Goal: Use online tool/utility: Utilize a website feature to perform a specific function

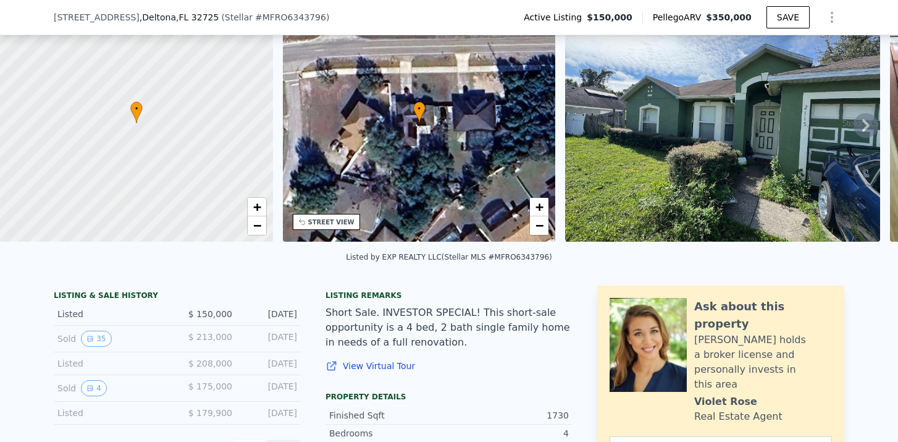
scroll to position [62, 0]
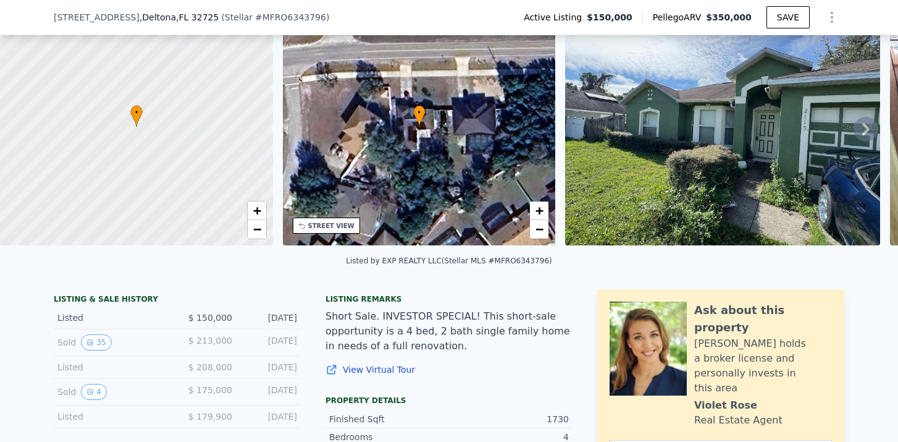
click at [868, 128] on icon at bounding box center [865, 129] width 7 height 12
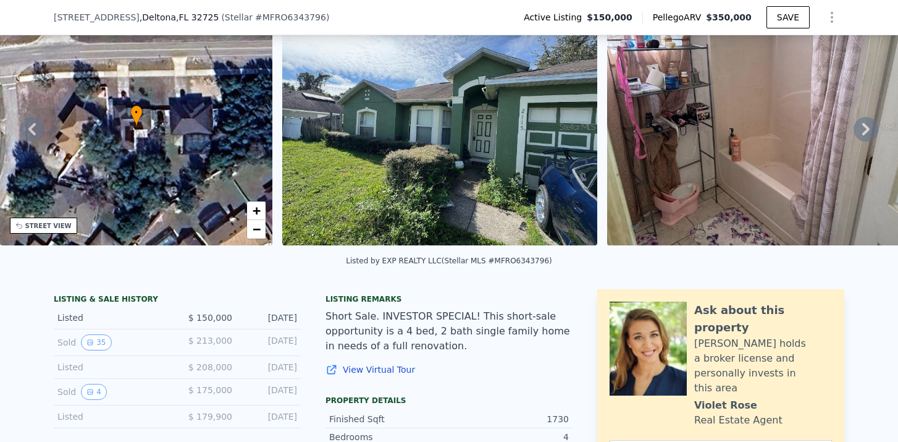
click at [868, 128] on icon at bounding box center [865, 129] width 7 height 12
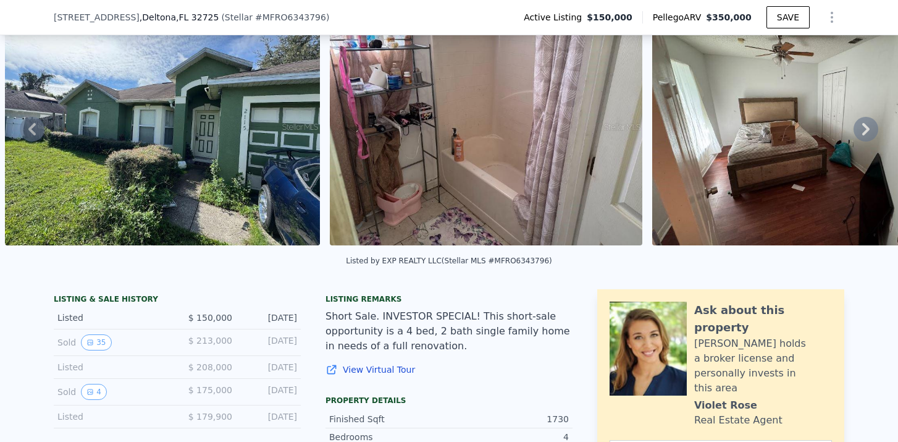
scroll to position [0, 0]
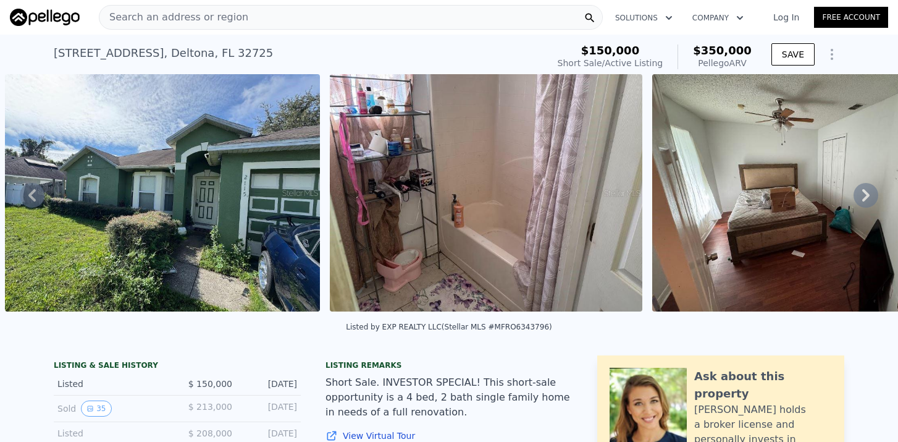
click at [873, 201] on icon at bounding box center [865, 195] width 25 height 25
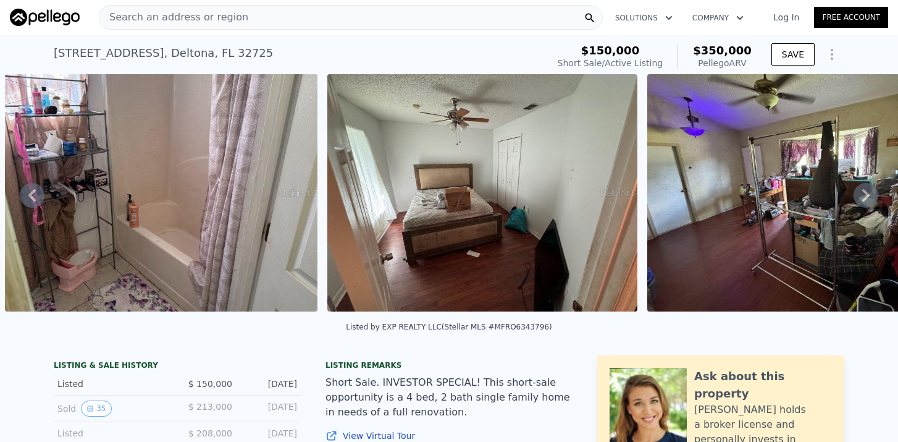
click at [873, 201] on icon at bounding box center [865, 195] width 25 height 25
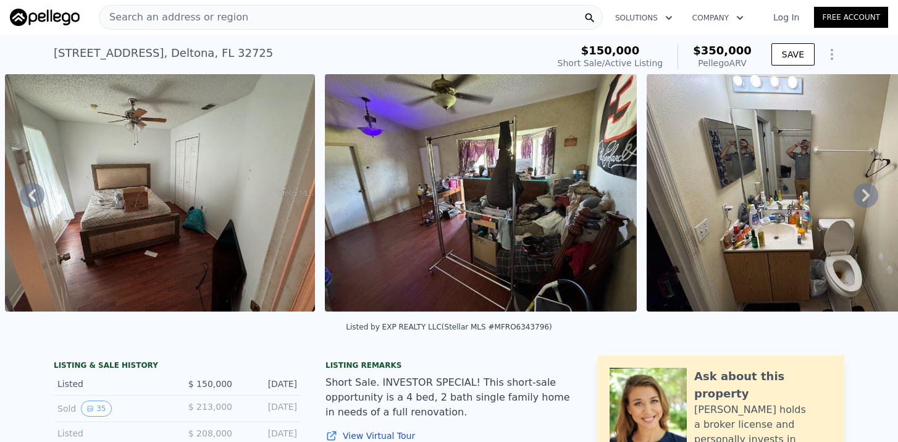
click at [873, 201] on icon at bounding box center [865, 195] width 25 height 25
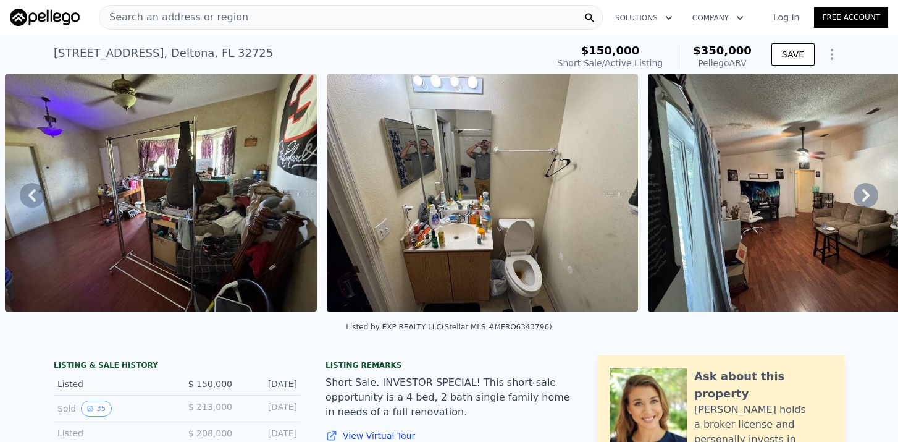
click at [873, 201] on icon at bounding box center [865, 195] width 25 height 25
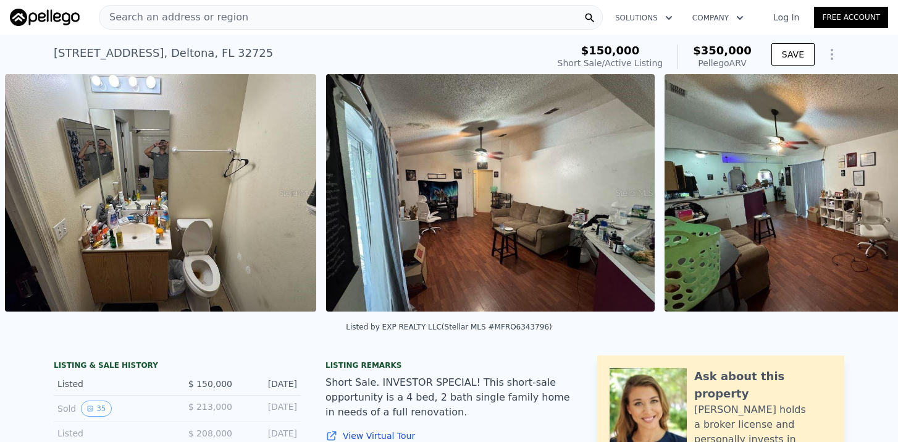
click at [872, 201] on div "• + − • + − STREET VIEW Loading... SATELLITE VIEW" at bounding box center [449, 194] width 898 height 241
click at [872, 201] on icon at bounding box center [865, 195] width 25 height 25
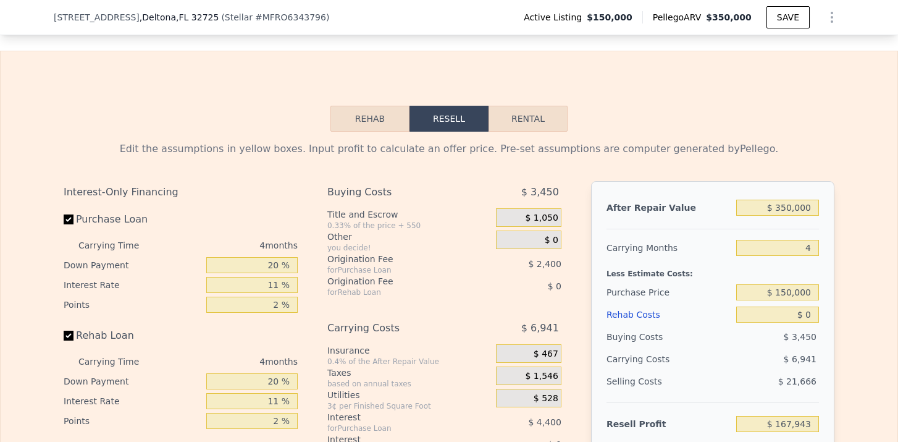
scroll to position [1703, 0]
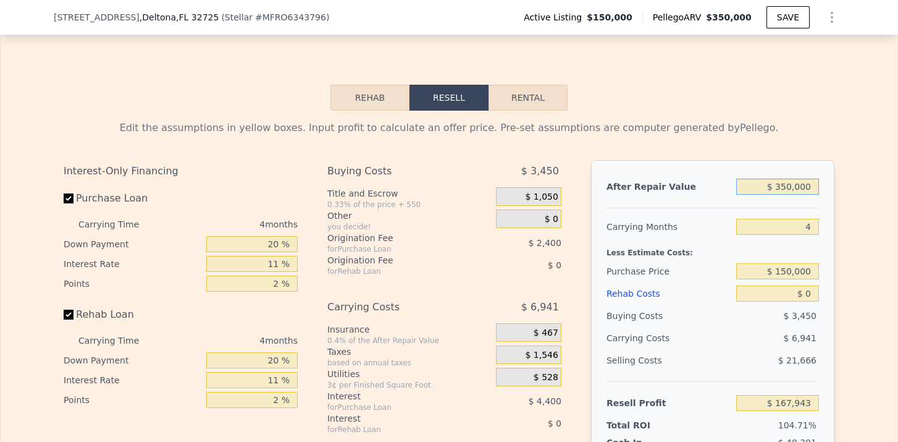
click at [785, 181] on input "$ 350,000" at bounding box center [777, 186] width 83 height 16
type input "$ 30,000"
type input "-$ 132,324"
type input "$ 300,000"
type input "$ 121,027"
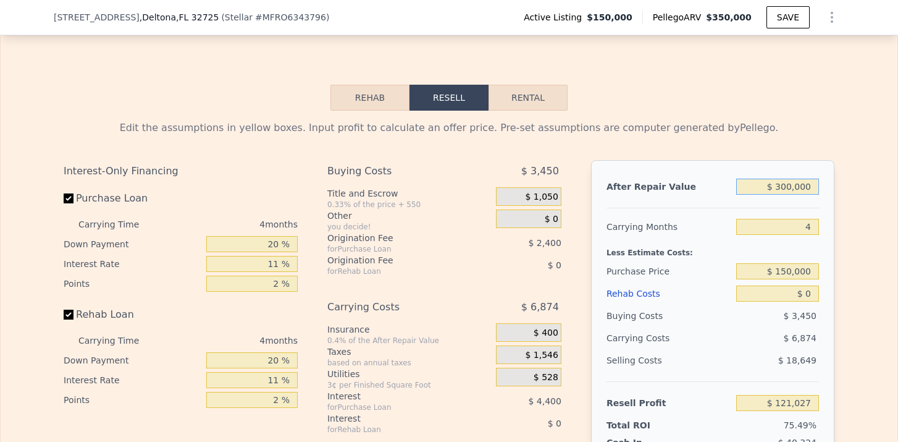
type input "$ 300,000"
click at [811, 221] on input "4" at bounding box center [777, 227] width 83 height 16
type input "6"
type input "$ 117,590"
type input "6"
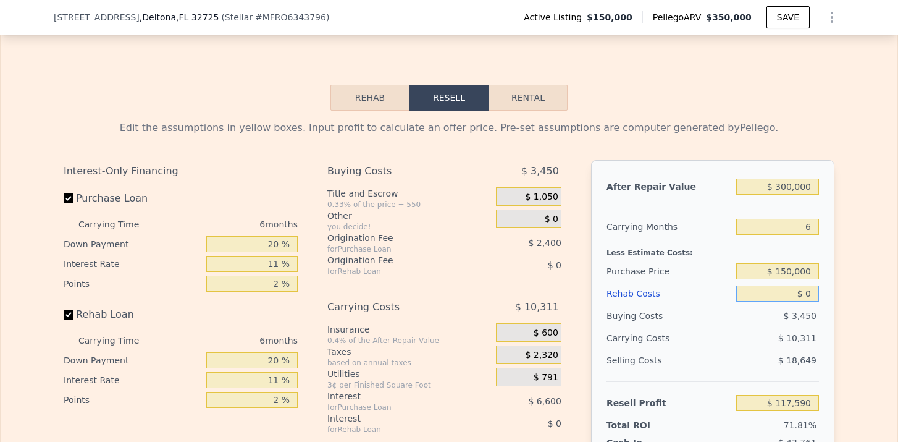
click at [812, 293] on input "$ 0" at bounding box center [777, 293] width 83 height 16
type input "$ 7"
type input "$ 117,583"
type input "$ 70"
type input "$ 117,513"
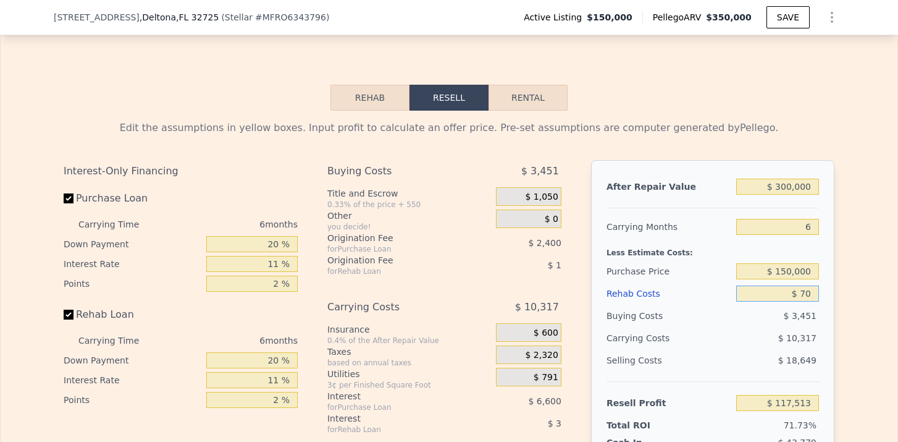
type input "$ 700"
type input "$ 116,849"
type input "$ 7,000"
type input "$ 110,172"
type input "$ 70,000"
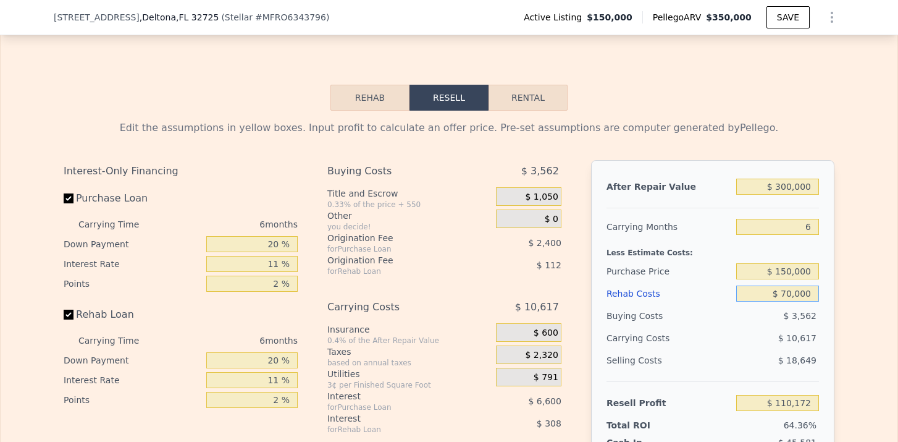
type input "$ 43,392"
click at [789, 344] on div "$ 13,389" at bounding box center [754, 338] width 130 height 22
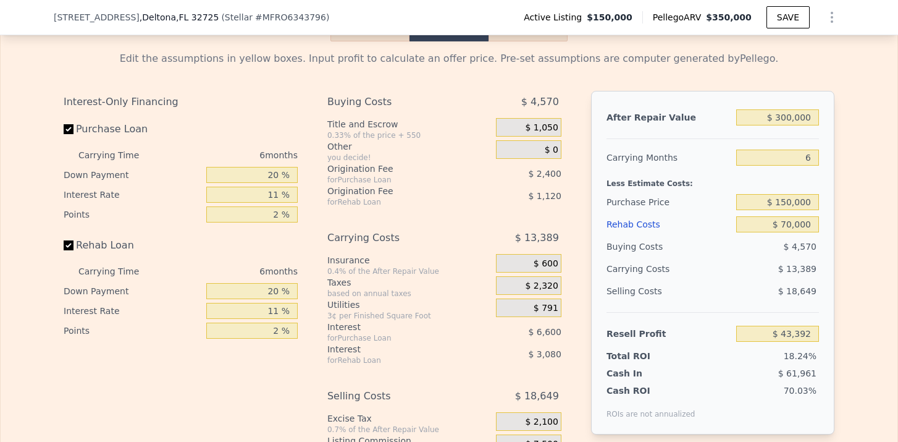
scroll to position [1770, 0]
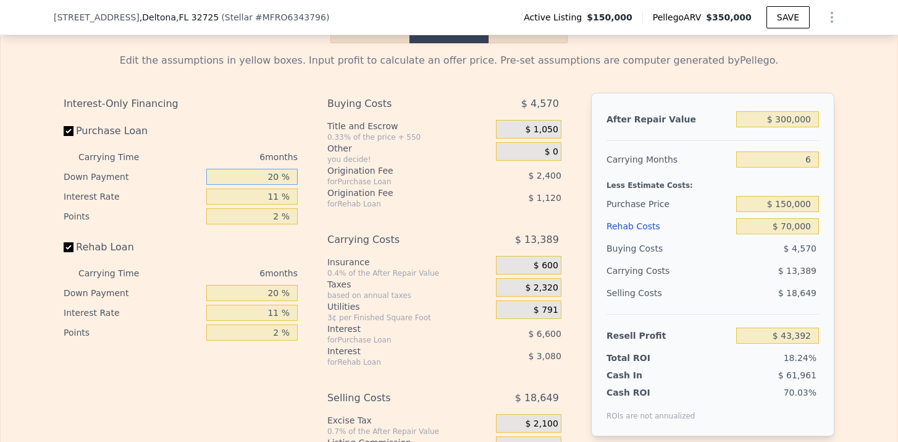
drag, startPoint x: 282, startPoint y: 177, endPoint x: 256, endPoint y: 177, distance: 25.9
click at [256, 177] on input "20 %" at bounding box center [251, 177] width 91 height 16
type input "1 %"
type input "$ 41,256"
type input "15 %"
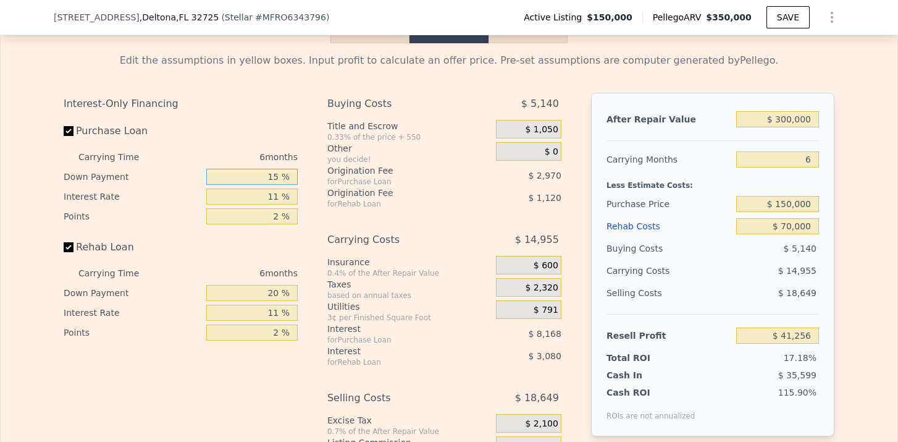
type input "$ 42,828"
type input "15 %"
click at [278, 199] on input "11 %" at bounding box center [251, 196] width 91 height 16
type input "1 %"
type input "$ 49,206"
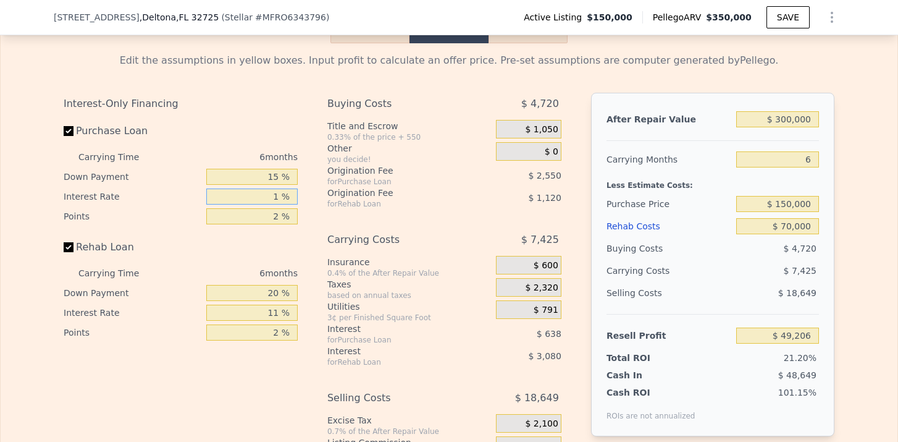
type input "10 %"
type input "$ 43,464"
type input "10 %"
drag, startPoint x: 280, startPoint y: 293, endPoint x: 269, endPoint y: 293, distance: 11.7
click at [269, 293] on input "20 %" at bounding box center [251, 293] width 91 height 16
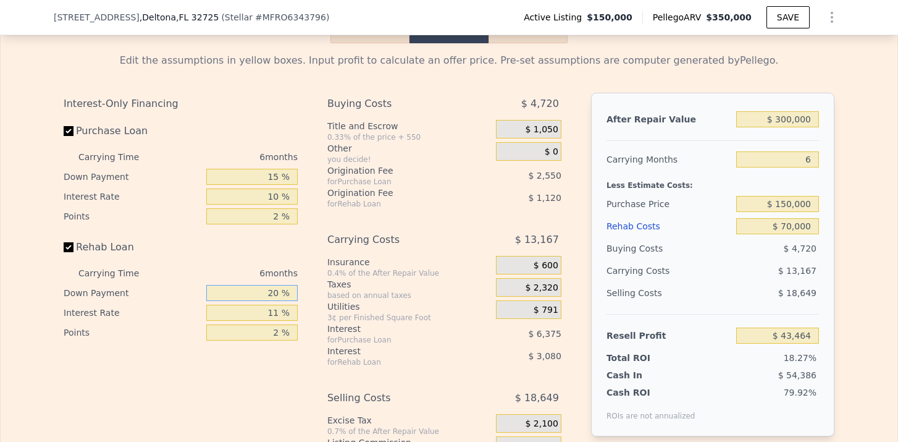
type input "1 %"
type input "$ 42,466"
type input "15 %"
type input "$ 43,202"
type input "15 %"
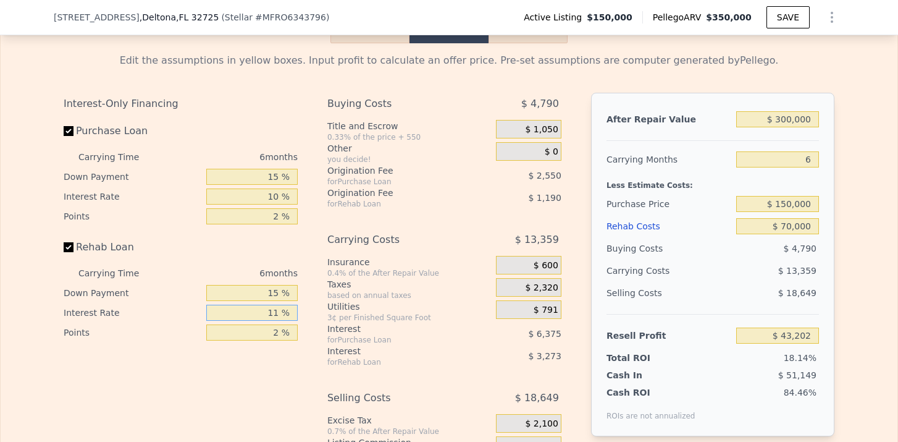
click at [279, 312] on input "11 %" at bounding box center [251, 312] width 91 height 16
type input "1 %"
type input "$ 46,172"
type input "10 %"
type input "$ 43,496"
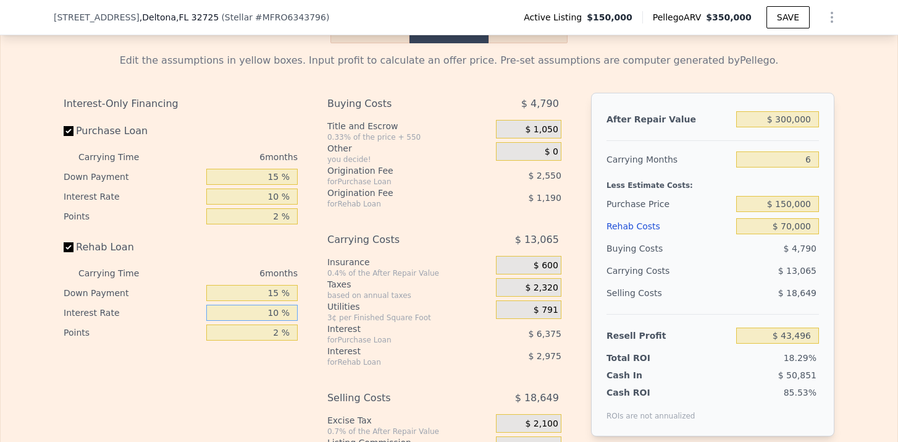
type input "10 %"
click at [396, 377] on div "Buying Costs $ 4,790 Title and Escrow 0.33% of the price + 550 $ 1,050 Other yo…" at bounding box center [444, 298] width 234 height 410
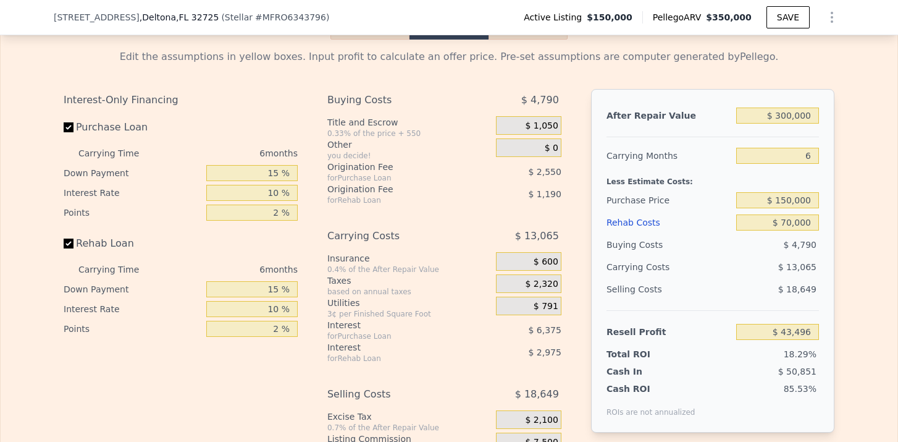
scroll to position [1770, 0]
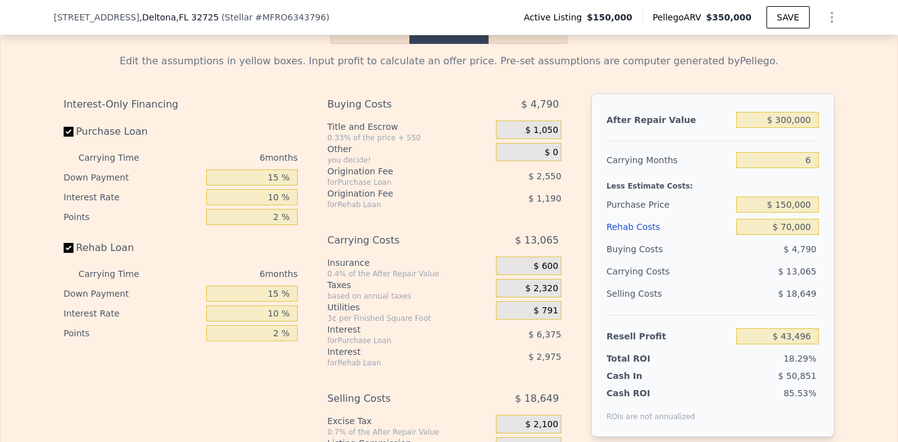
click at [559, 127] on div "$ 1,050" at bounding box center [528, 129] width 65 height 19
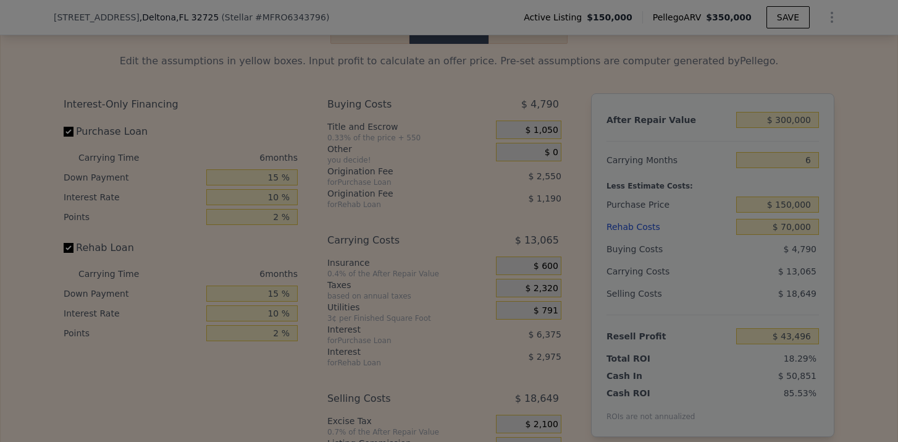
click at [559, 127] on div at bounding box center [449, 221] width 898 height 442
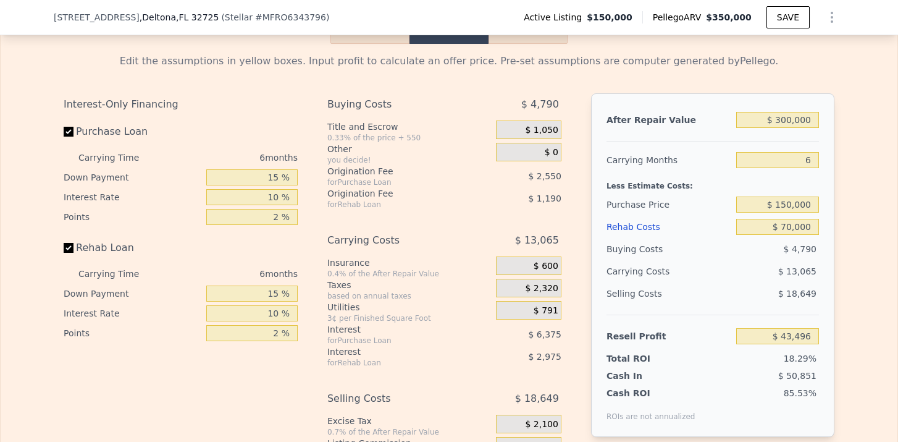
click at [547, 127] on span "$ 1,050" at bounding box center [541, 130] width 33 height 11
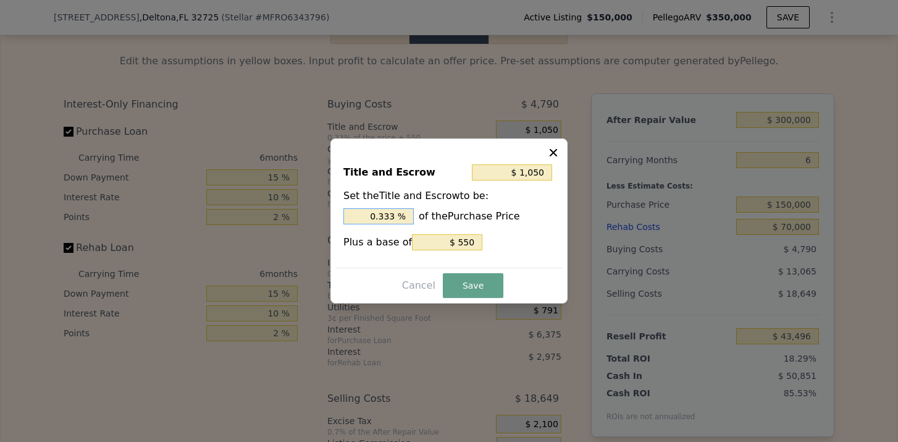
drag, startPoint x: 396, startPoint y: 217, endPoint x: 383, endPoint y: 217, distance: 13.0
click at [383, 217] on input "0.333 %" at bounding box center [378, 216] width 70 height 16
click at [392, 217] on input "0.333 %" at bounding box center [378, 216] width 70 height 16
drag, startPoint x: 395, startPoint y: 217, endPoint x: 343, endPoint y: 217, distance: 52.5
click at [343, 217] on div "Title and Escrow $ 1,050 Set the Title and Escrow to be: 0.333 % of the Purchas…" at bounding box center [449, 211] width 226 height 114
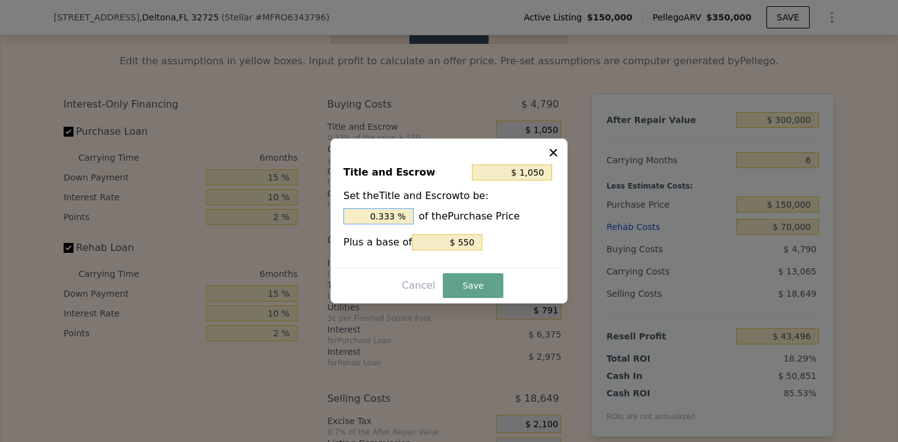
type input "$ 2,050"
type input "1. %"
type input "$ 2,350"
type input "1.2 %"
type input "$ 2,425"
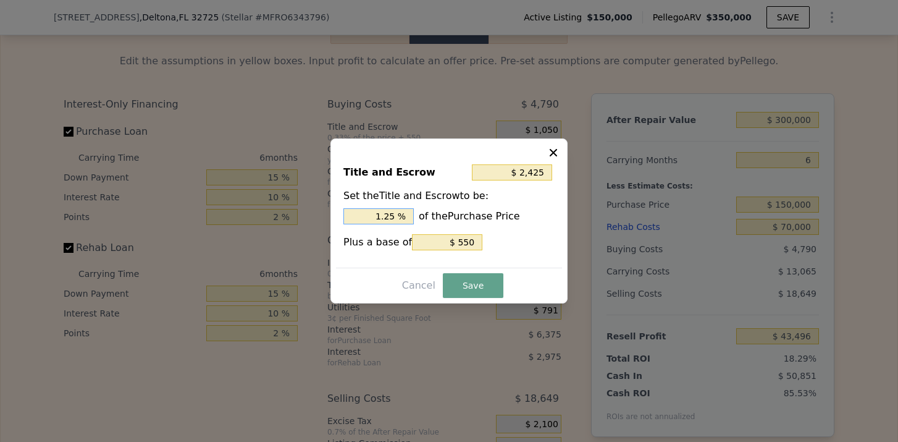
type input "1.25 %"
click at [481, 241] on div "Plus a base of $ 550" at bounding box center [448, 242] width 211 height 16
click at [471, 241] on input "$ 550" at bounding box center [447, 242] width 70 height 16
type input "$ 1,930"
type input "$ 55"
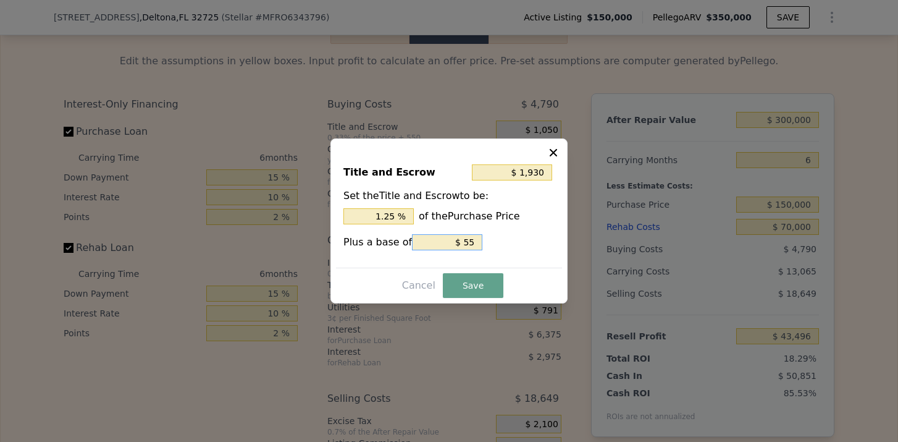
type input "$ 1,880"
type input "$ 5"
type input "$ 1,875"
type input "$ 0"
click at [467, 289] on button "Save" at bounding box center [473, 285] width 61 height 25
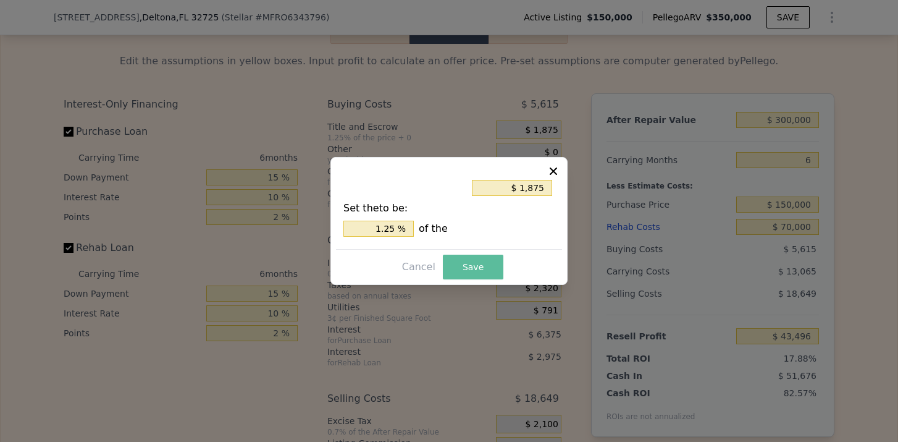
type input "$ 42,671"
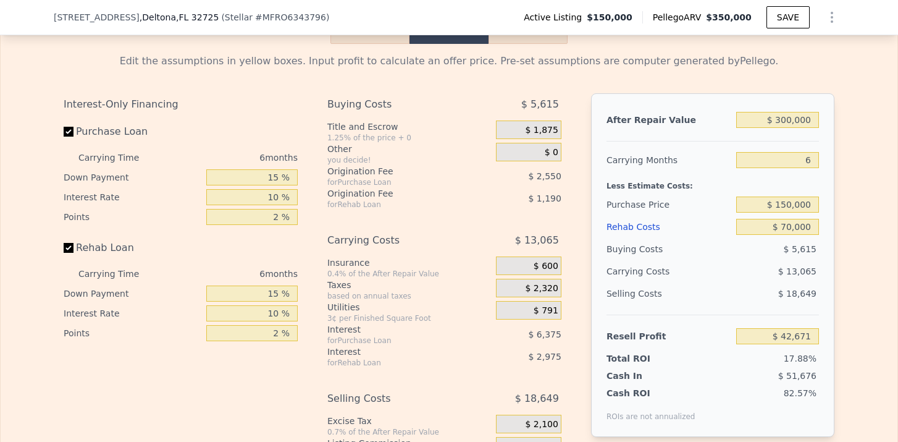
scroll to position [1746, 0]
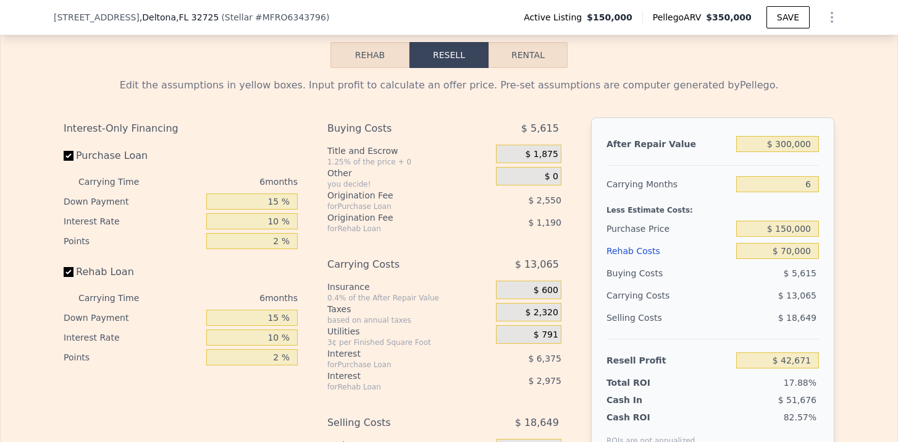
click at [532, 65] on button "Rental" at bounding box center [527, 55] width 79 height 26
select select "30"
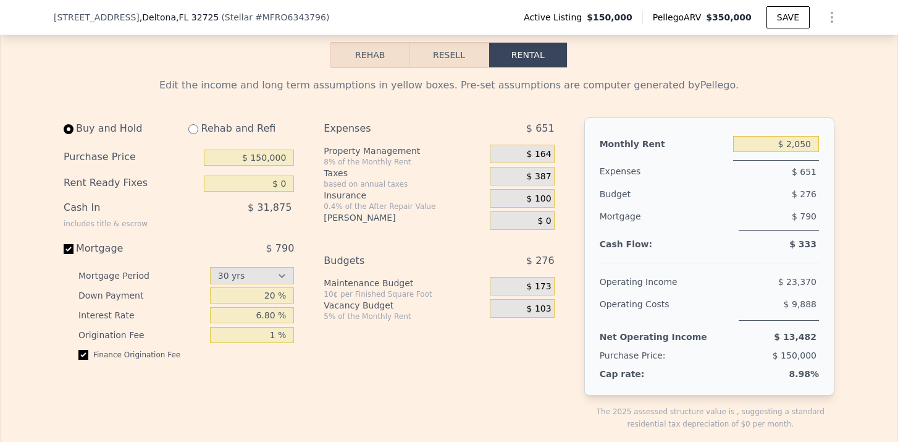
click at [195, 128] on input "radio" at bounding box center [193, 129] width 10 height 10
radio input "true"
select select "30"
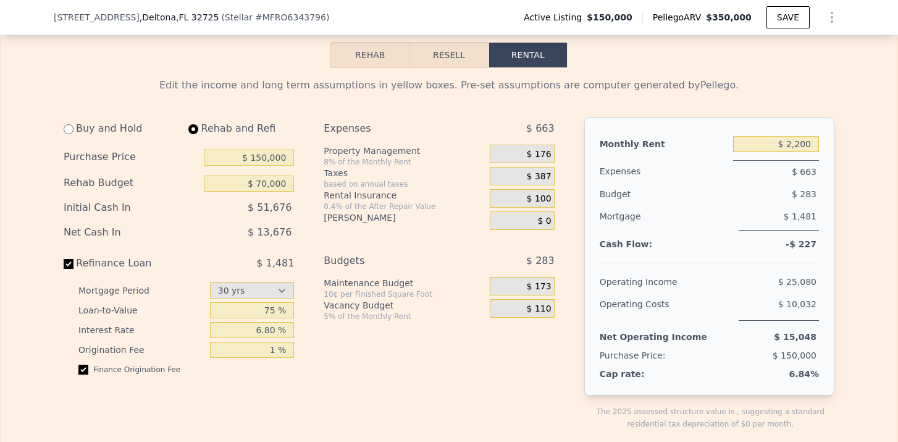
type input "$ 70,000"
type input "$ 2,200"
click at [277, 306] on input "75 %" at bounding box center [252, 310] width 85 height 16
drag, startPoint x: 278, startPoint y: 329, endPoint x: 229, endPoint y: 329, distance: 48.8
click at [252, 329] on input "6.80 %" at bounding box center [252, 330] width 85 height 16
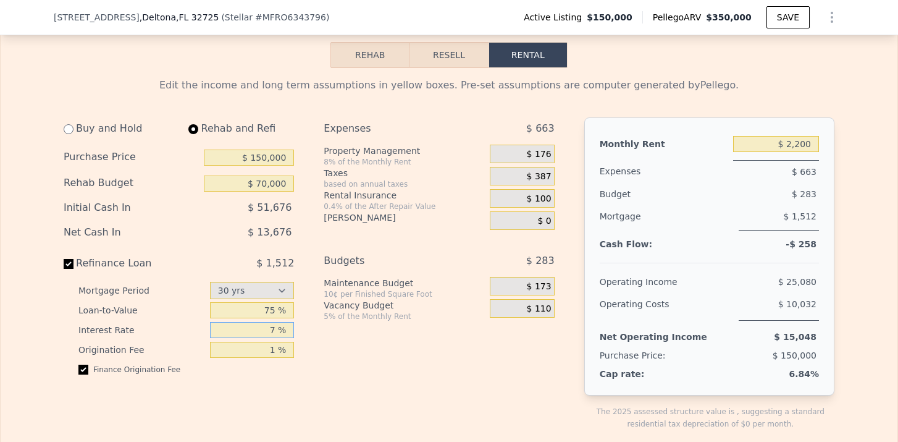
type input "7 %"
click at [381, 361] on div "Expenses $ 663 Property Management 8% of the Monthly Rent $ 176 Taxes based on …" at bounding box center [444, 283] width 240 height 332
click at [538, 153] on span "$ 176" at bounding box center [539, 154] width 25 height 11
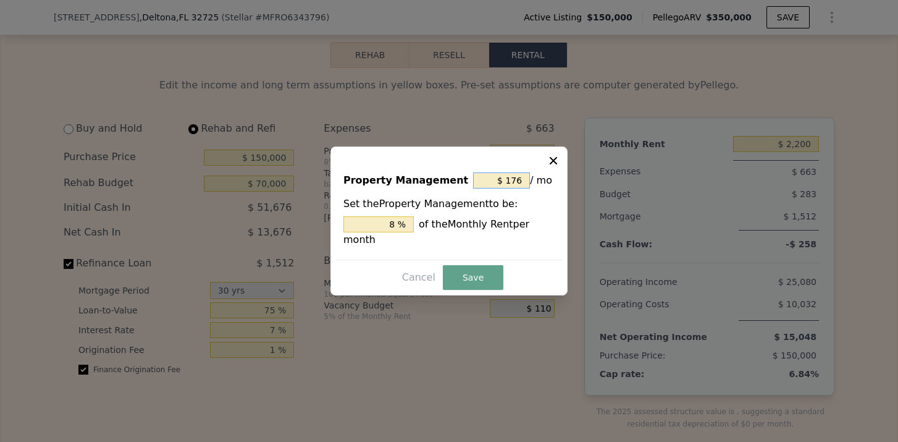
click at [519, 179] on input "$ 176" at bounding box center [501, 180] width 57 height 16
type input "$ 17"
type input "0.773 %"
type input "$ 1"
type input "0.045 %"
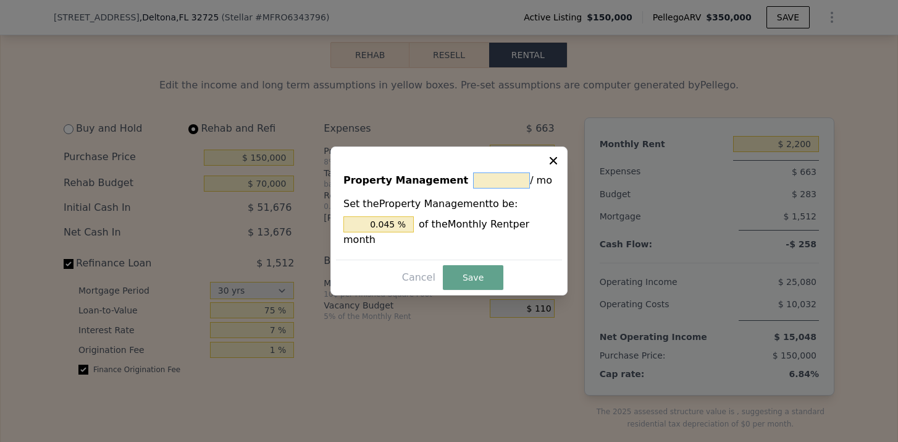
type input "$ 0"
type input "0 %"
click at [476, 282] on button "Save" at bounding box center [473, 277] width 61 height 25
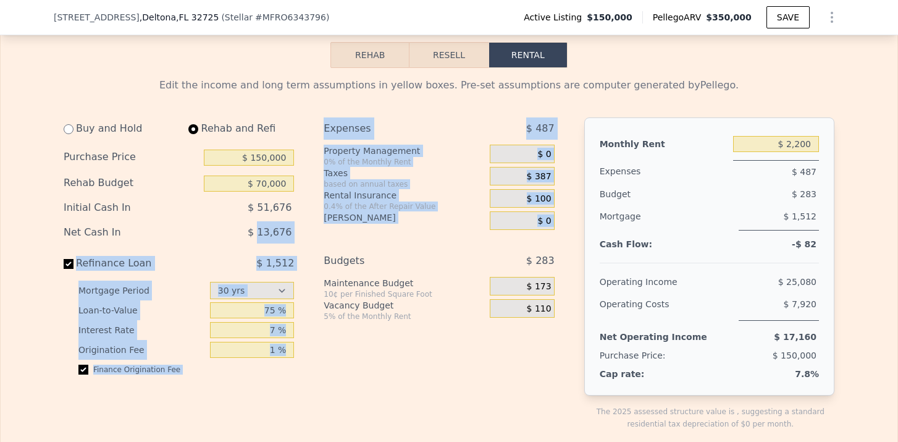
drag, startPoint x: 262, startPoint y: 229, endPoint x: 319, endPoint y: 229, distance: 56.8
click at [319, 229] on div "Buy and Hold Rehab and Refi Purchase Price $ 150,000 Rehab Budget $ 70,000 Init…" at bounding box center [314, 283] width 501 height 332
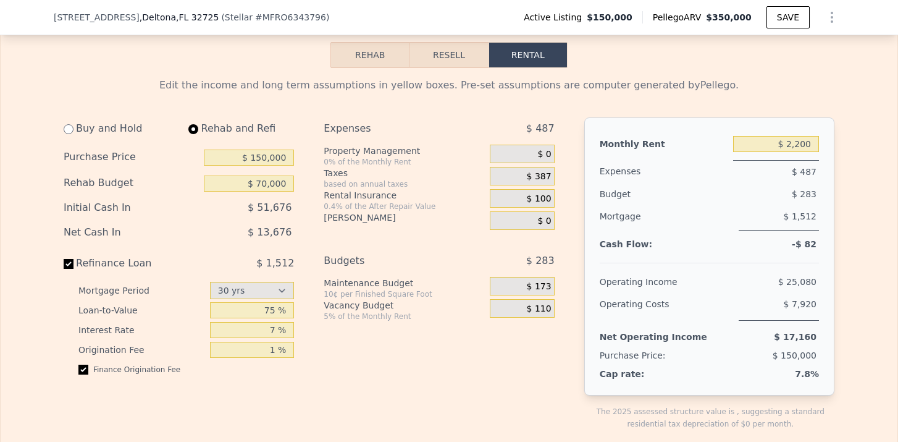
click at [319, 240] on div "Buy and Hold Rehab and Refi Purchase Price $ 150,000 Rehab Budget $ 70,000 Init…" at bounding box center [314, 283] width 501 height 332
click at [272, 311] on input "75 %" at bounding box center [252, 310] width 85 height 16
type input "70 %"
click at [336, 358] on div "Expenses $ 487 Property Management 0% of the Monthly Rent $ 0 Taxes based on an…" at bounding box center [444, 283] width 240 height 332
drag, startPoint x: 258, startPoint y: 229, endPoint x: 295, endPoint y: 229, distance: 37.1
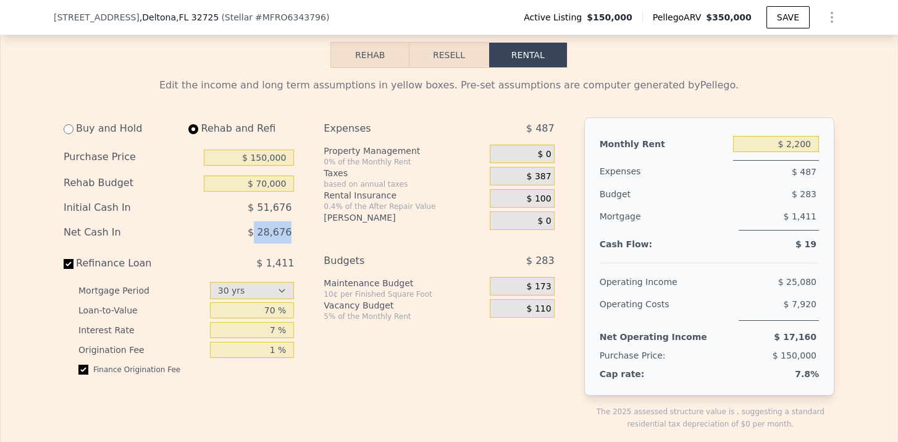
click at [295, 229] on div "Buy and Hold Rehab and Refi Purchase Price $ 150,000 Rehab Budget $ 70,000 Init…" at bounding box center [184, 283] width 240 height 332
click at [264, 186] on input "$ 70,000" at bounding box center [249, 183] width 90 height 16
type input "$ 60,000"
click at [369, 319] on div "5% of the Monthly Rent" at bounding box center [404, 316] width 161 height 10
click at [425, 47] on button "Resell" at bounding box center [448, 55] width 78 height 26
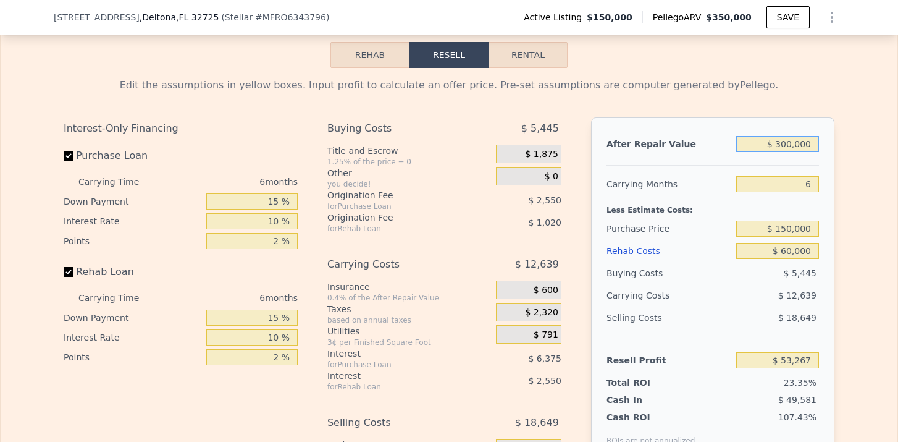
click at [787, 145] on input "$ 300,000" at bounding box center [777, 144] width 83 height 16
type input "$ 30,000"
type input "-$ 199,904"
type input "$ 330,000"
type input "$ 81,397"
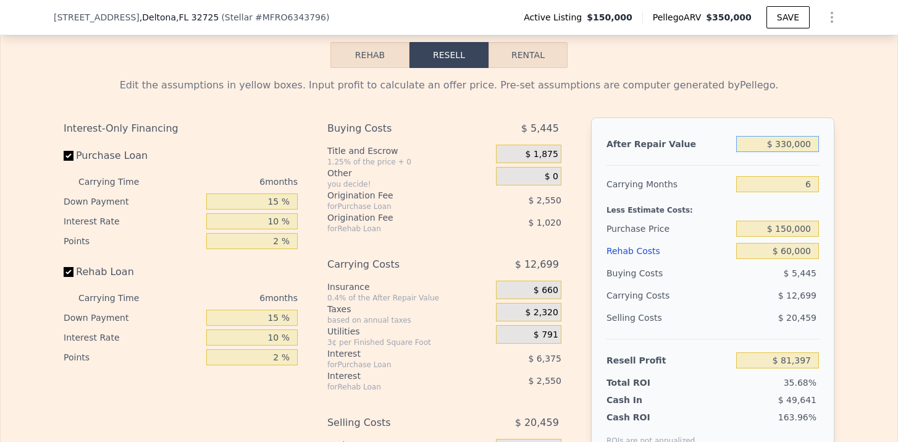
type input "$ 330,000"
click at [787, 250] on input "$ 60,000" at bounding box center [777, 251] width 83 height 16
type input "$ 0000"
type input "$ 144,967"
type input "$ 70,000"
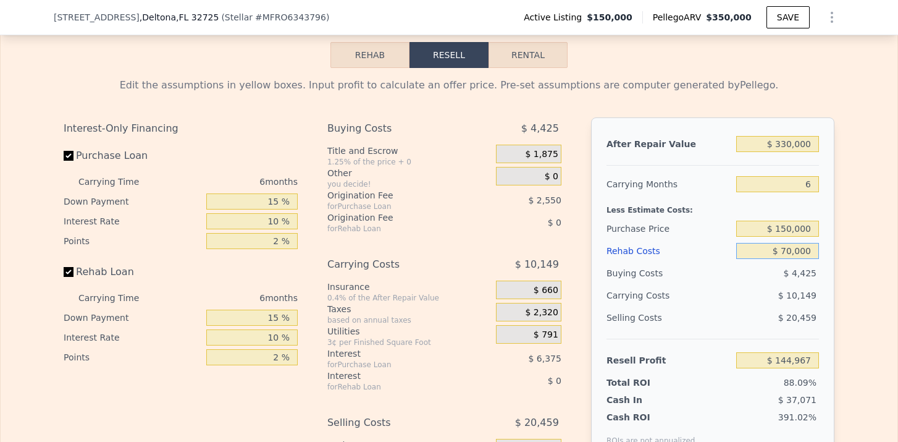
type input "$ 70,801"
type input "$ 75,000"
type input "$ 65,506"
type input "$ 75,000"
click at [524, 75] on div "Edit the assumptions in yellow boxes. Input profit to calculate an offer price.…" at bounding box center [449, 297] width 790 height 459
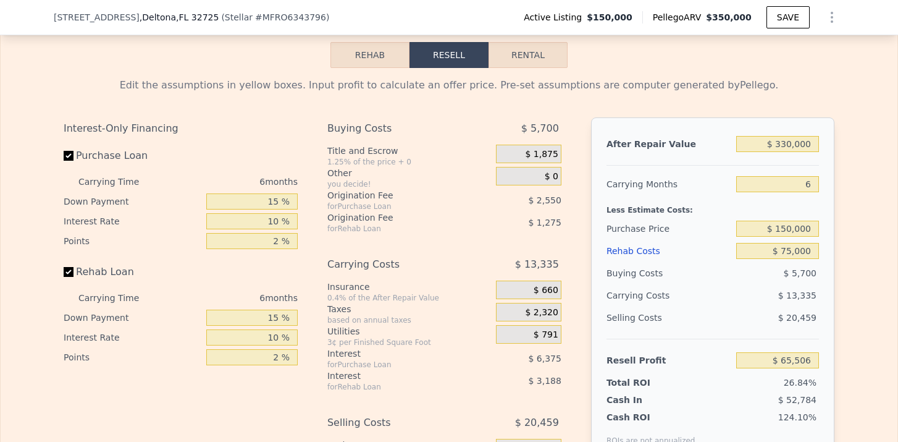
click at [539, 58] on button "Rental" at bounding box center [527, 55] width 79 height 26
select select "30"
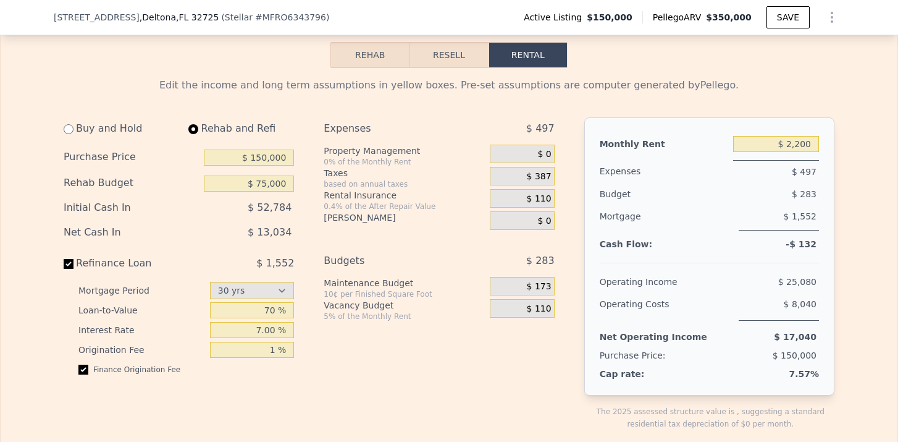
click at [380, 239] on div "Expenses $ 497 Property Management 0% of the Monthly Rent $ 0 Taxes based on an…" at bounding box center [444, 283] width 240 height 332
drag, startPoint x: 278, startPoint y: 331, endPoint x: 256, endPoint y: 331, distance: 22.2
click at [256, 331] on input "7.00 %" at bounding box center [252, 330] width 85 height 16
type input "5 %"
click at [343, 362] on div "Expenses $ 497 Property Management 0% of the Monthly Rent $ 0 Taxes based on an…" at bounding box center [444, 283] width 240 height 332
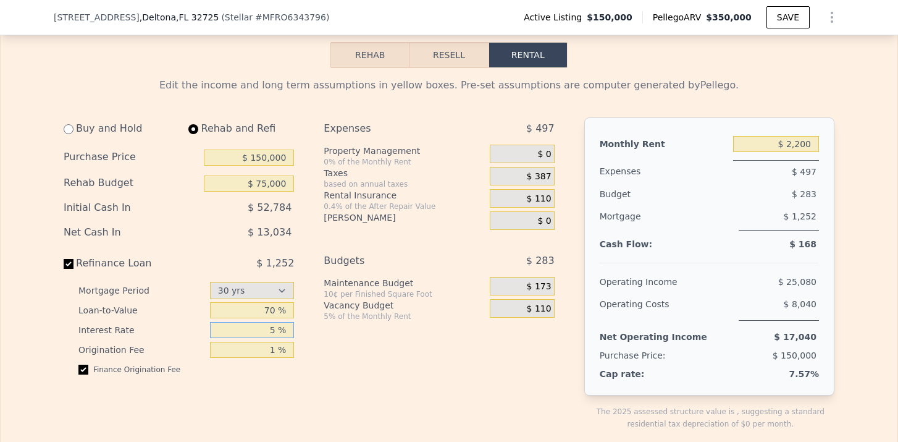
click at [274, 325] on input "5 %" at bounding box center [252, 330] width 85 height 16
type input "6.8 %"
click at [333, 359] on div "Expenses $ 497 Property Management 0% of the Monthly Rent $ 0 Taxes based on an…" at bounding box center [444, 283] width 240 height 332
click at [541, 198] on span "$ 110" at bounding box center [539, 198] width 25 height 11
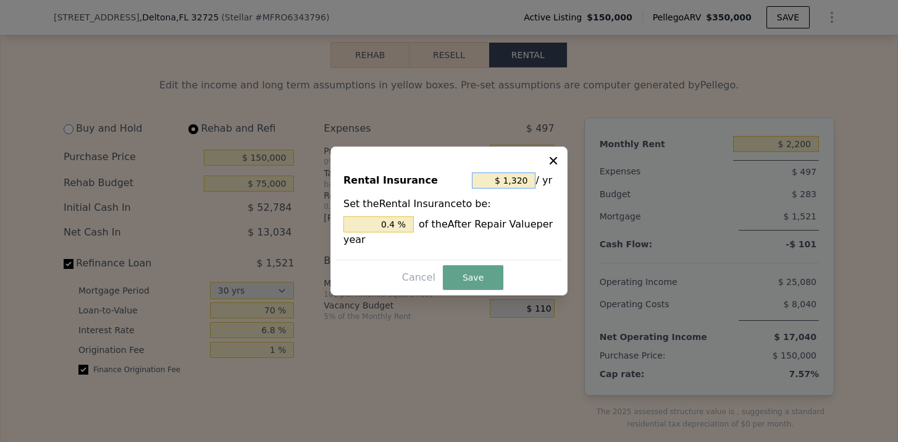
drag, startPoint x: 529, startPoint y: 178, endPoint x: 511, endPoint y: 178, distance: 17.9
click at [511, 178] on input "$ 1,320" at bounding box center [504, 180] width 64 height 16
type input "$ 1"
type input "0.000 %"
type input "$ 2"
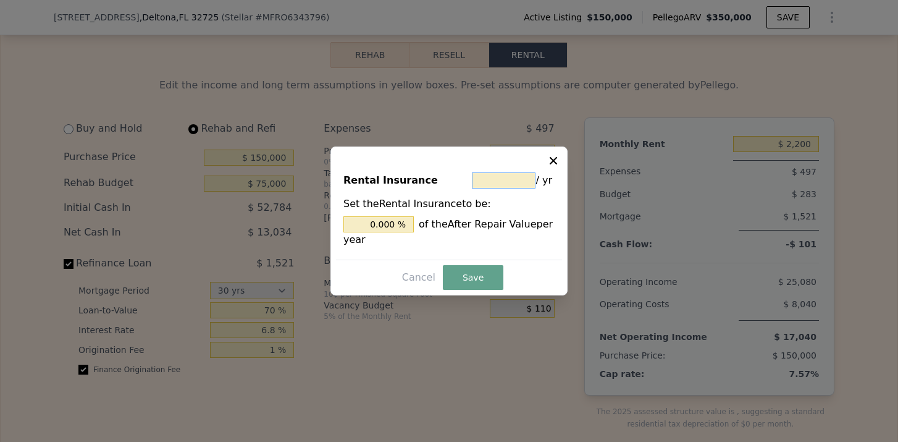
type input "0.001 %"
type input "$ 24"
type input "0.007 %"
type input "$ 240"
type input "0.073 %"
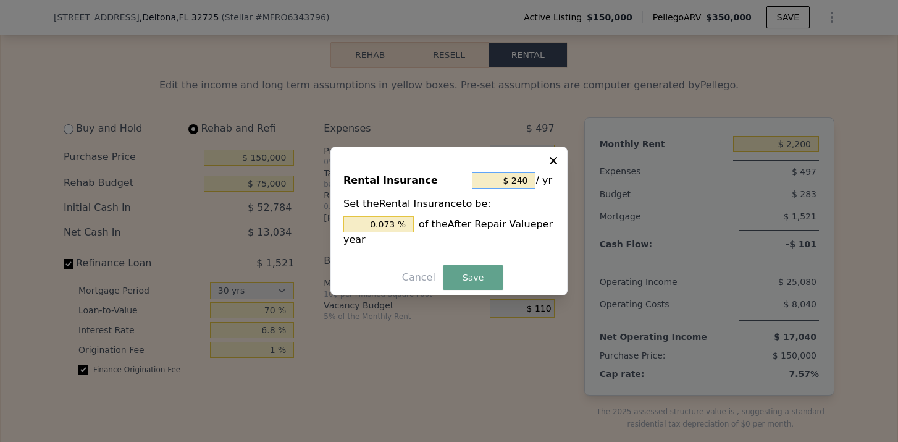
type input "$ 2,400"
type input "0.727 %"
click at [480, 269] on button "Save" at bounding box center [473, 277] width 61 height 25
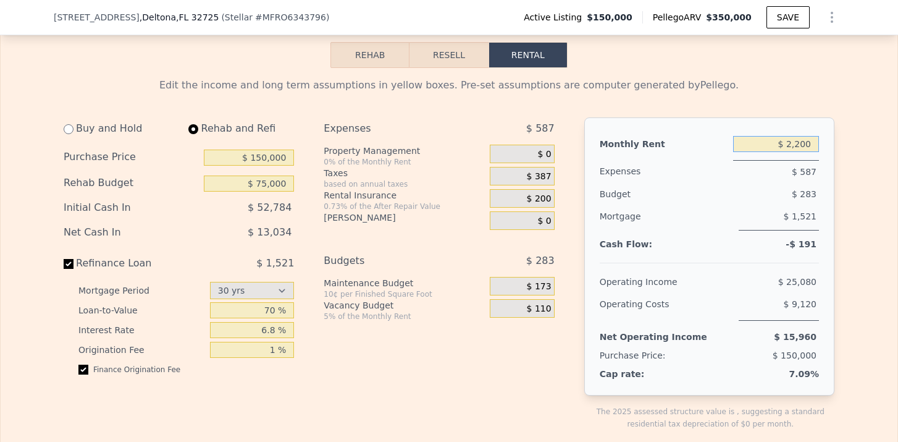
click at [797, 146] on input "$ 2,200" at bounding box center [776, 144] width 86 height 16
type input "$ 2,300"
click at [545, 287] on span "$ 173" at bounding box center [539, 286] width 25 height 11
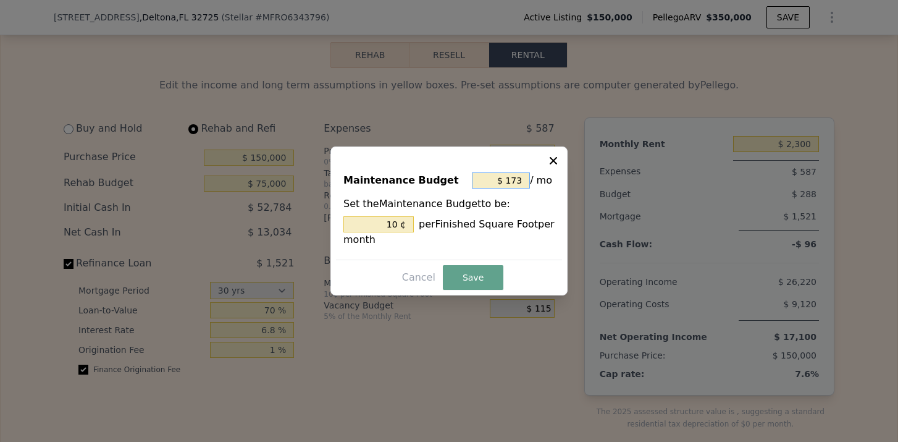
click at [519, 178] on input "$ 173" at bounding box center [501, 180] width 58 height 16
type input "$ 17"
type input "0.983 ¢"
type input "$ 1"
type input "0.058 ¢"
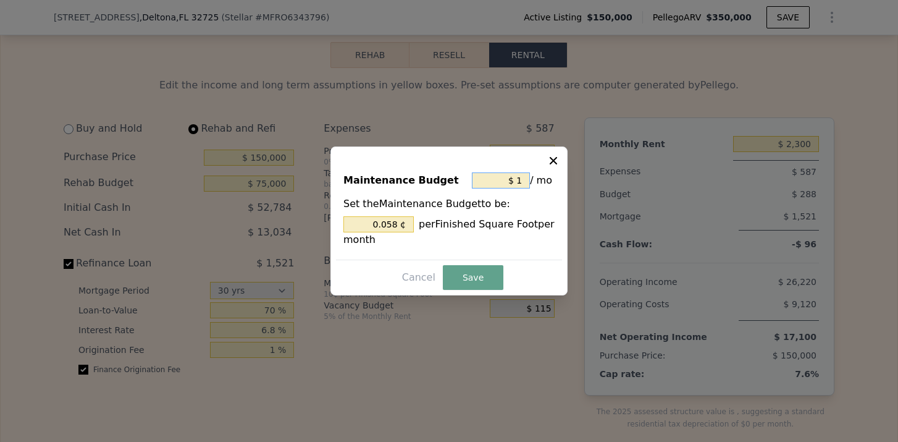
type input "$ 11"
type input "0.636 ¢"
type input "$ 115"
type input "6.647 ¢"
type input "$ 115"
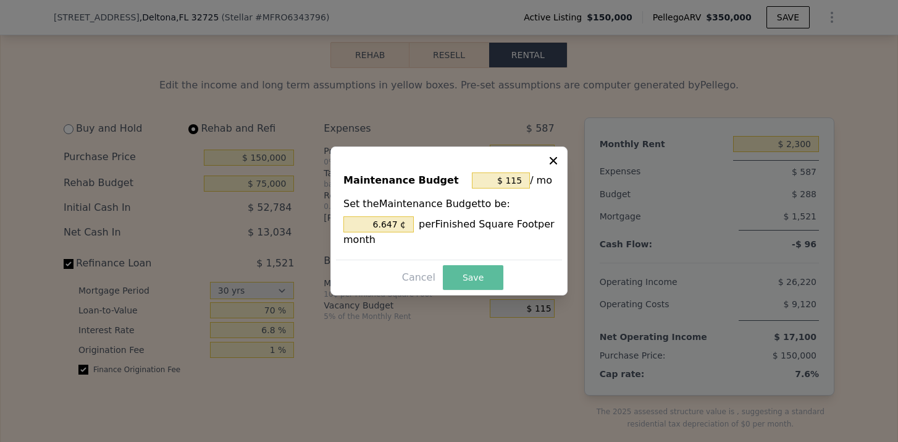
click at [475, 277] on button "Save" at bounding box center [473, 277] width 61 height 25
type input "6.647 %"
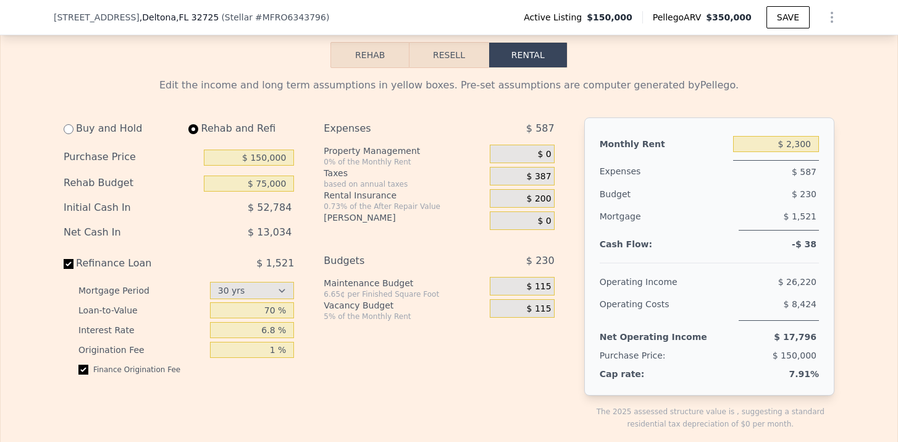
click at [514, 305] on div "$ 115" at bounding box center [522, 308] width 64 height 19
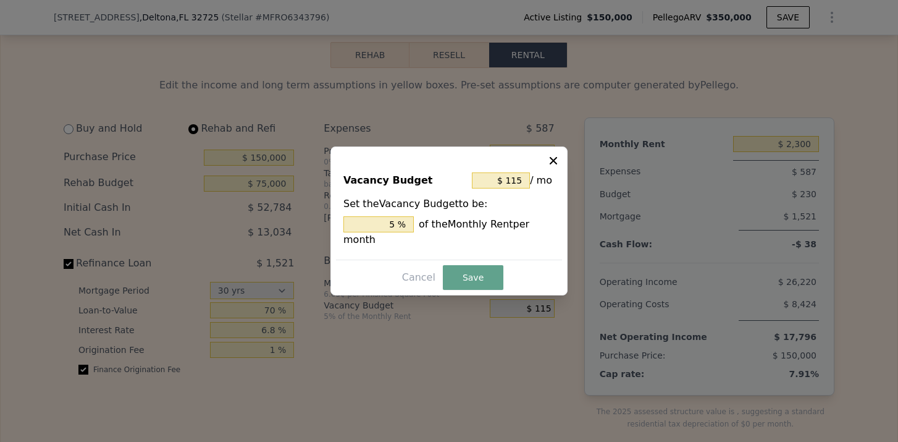
click at [555, 161] on icon at bounding box center [553, 160] width 12 height 12
